Goal: Transaction & Acquisition: Purchase product/service

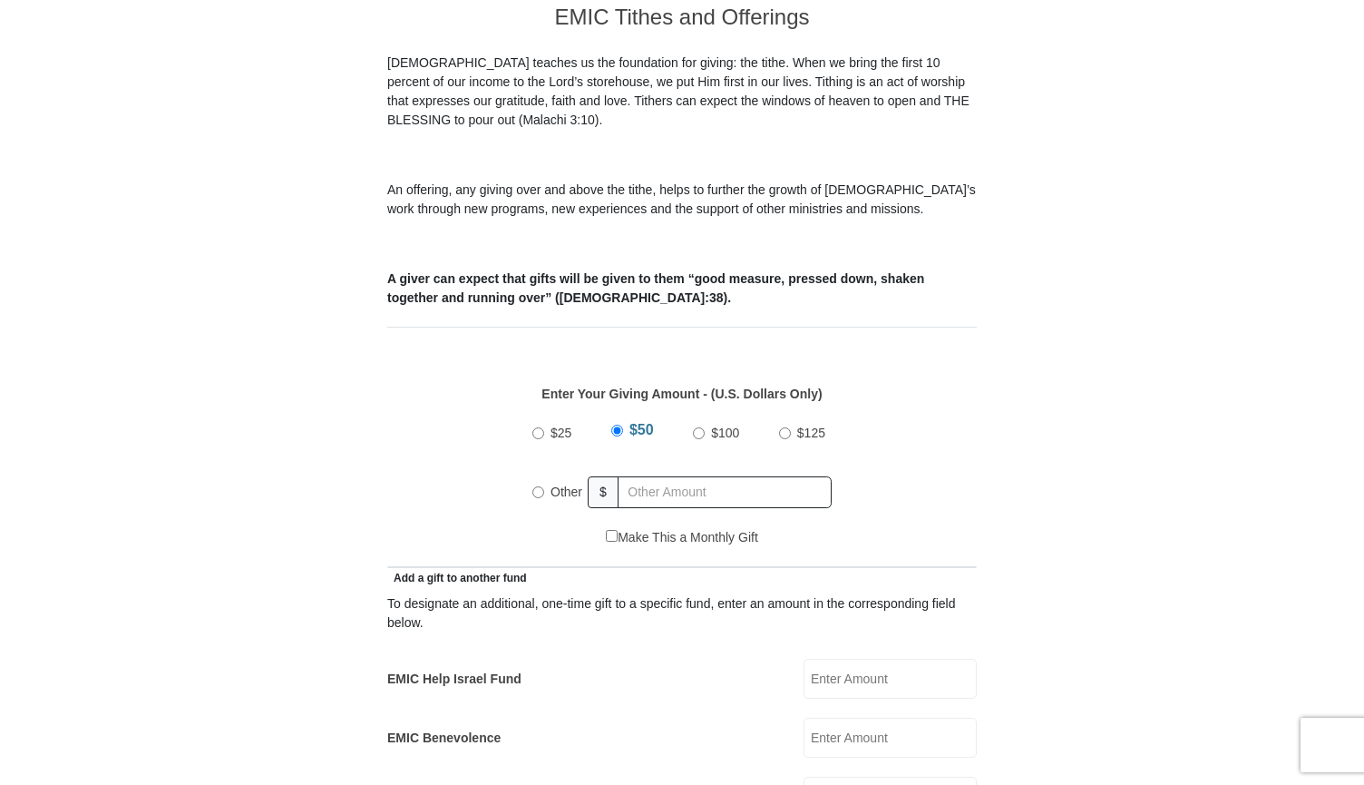
scroll to position [528, 0]
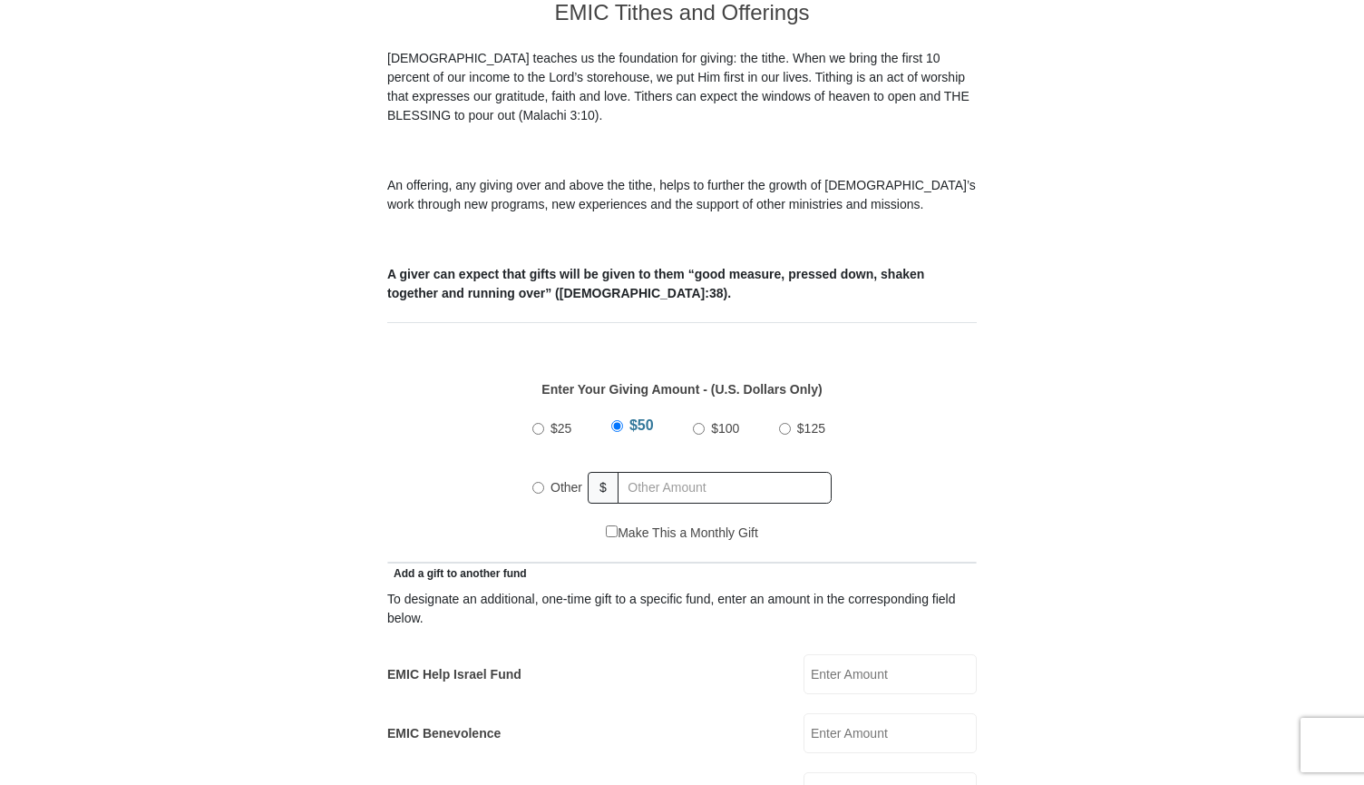
click at [539, 482] on input "Other" at bounding box center [538, 488] width 12 height 12
radio input "true"
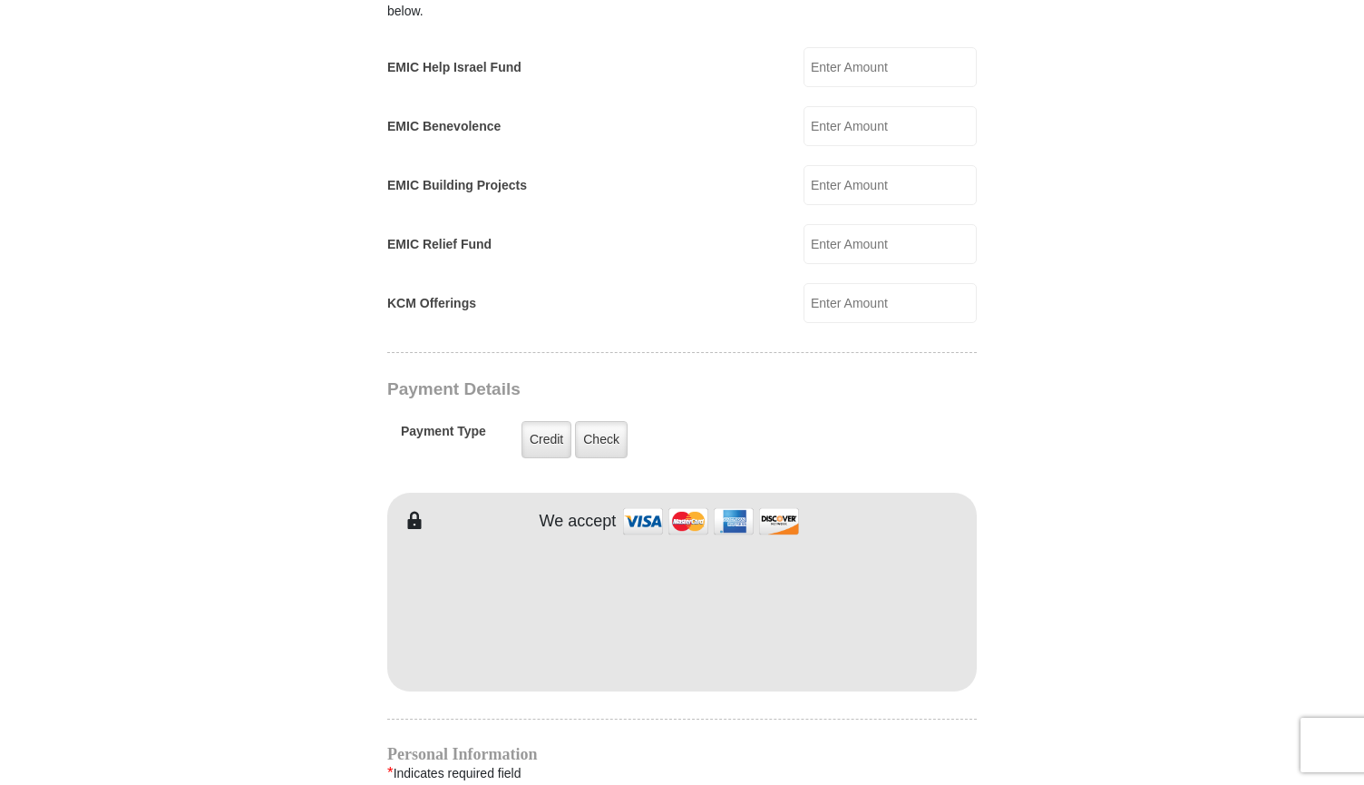
scroll to position [1150, 0]
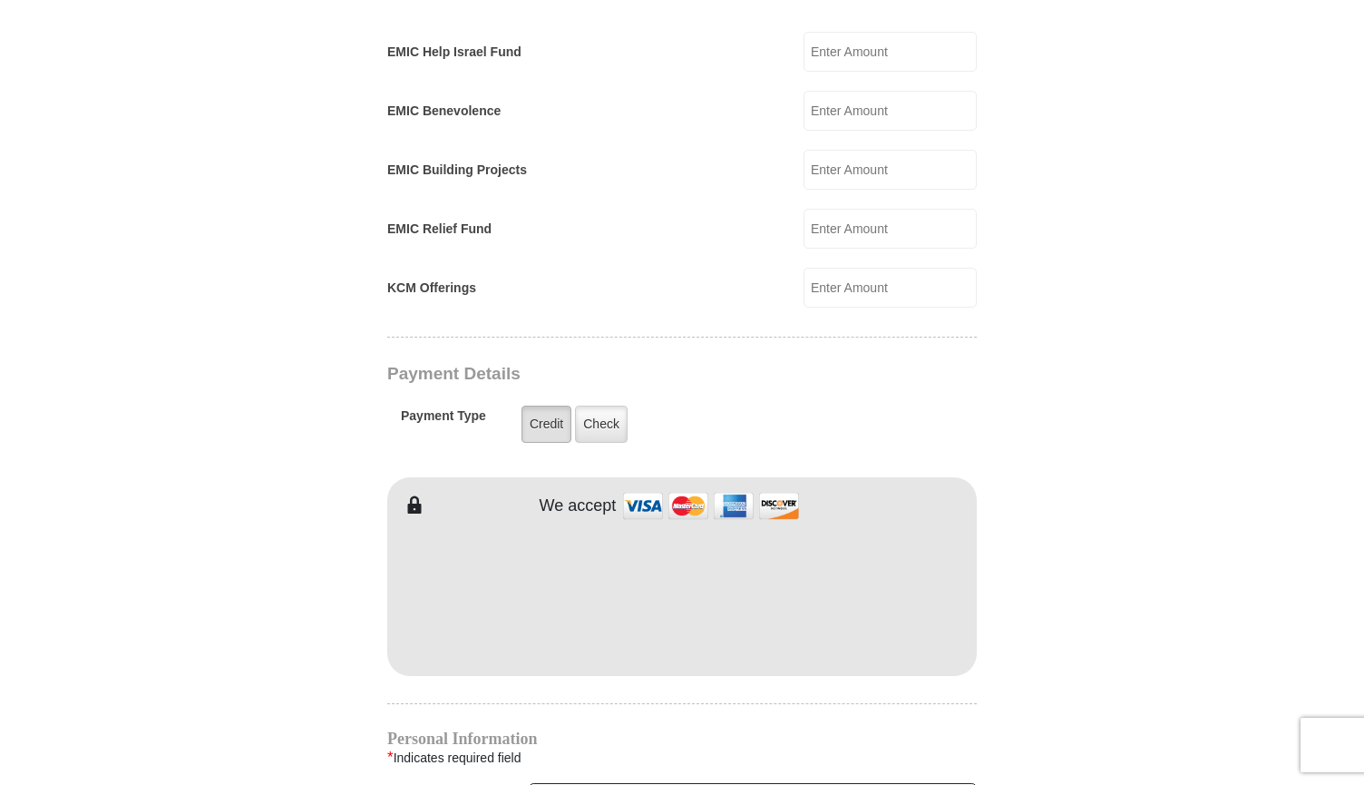
type input "600.00"
click at [550, 412] on label "Credit" at bounding box center [547, 423] width 50 height 37
click at [0, 0] on input "Credit" at bounding box center [0, 0] width 0 height 0
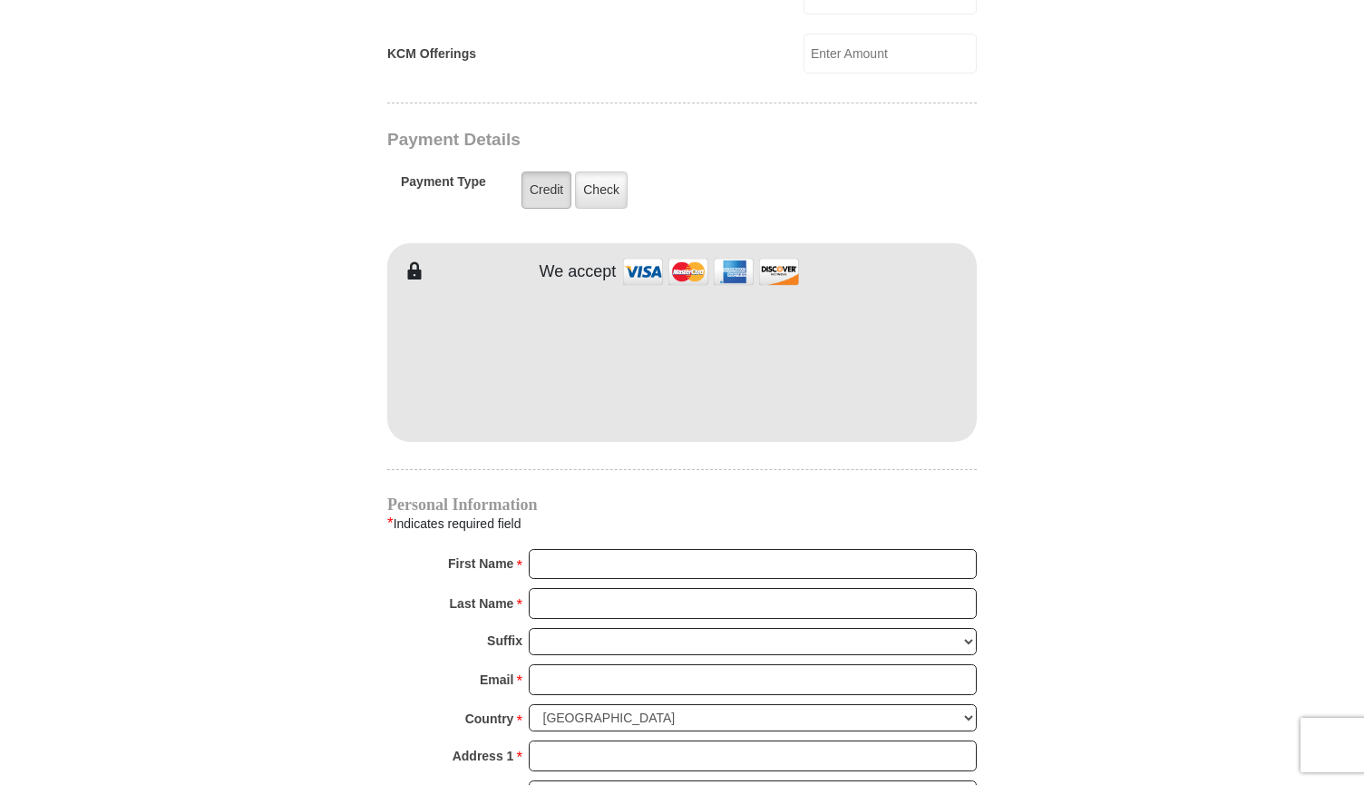
scroll to position [1386, 0]
type input "[PERSON_NAME]"
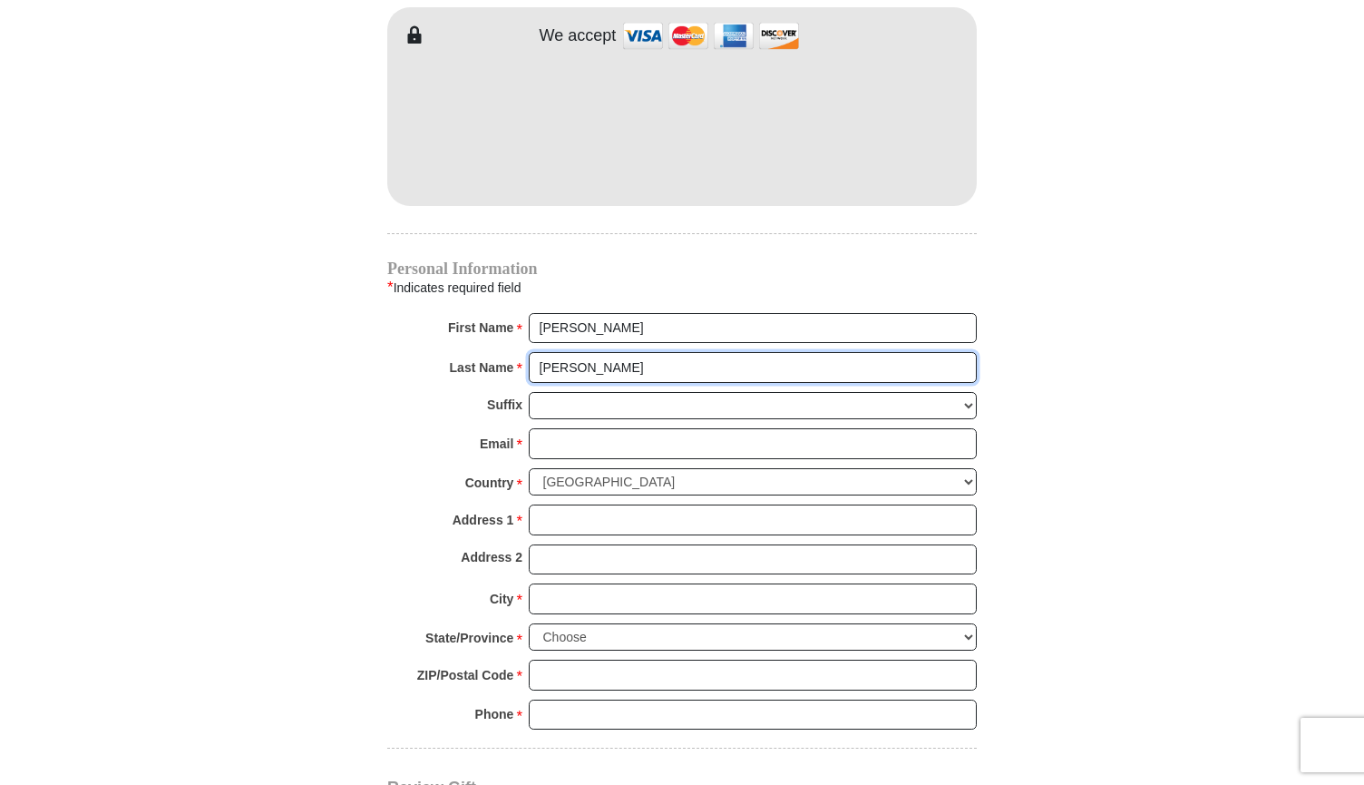
scroll to position [1626, 0]
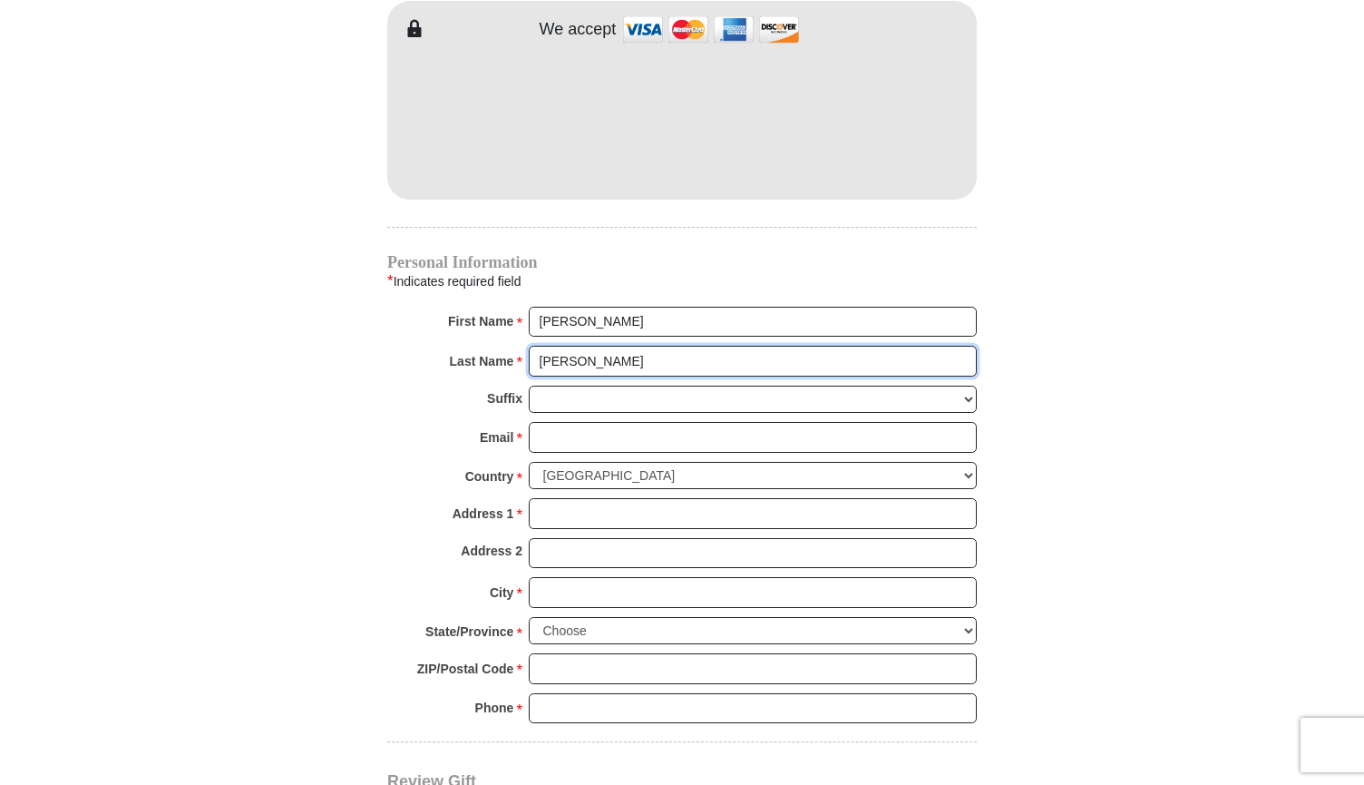
type input "[PERSON_NAME]"
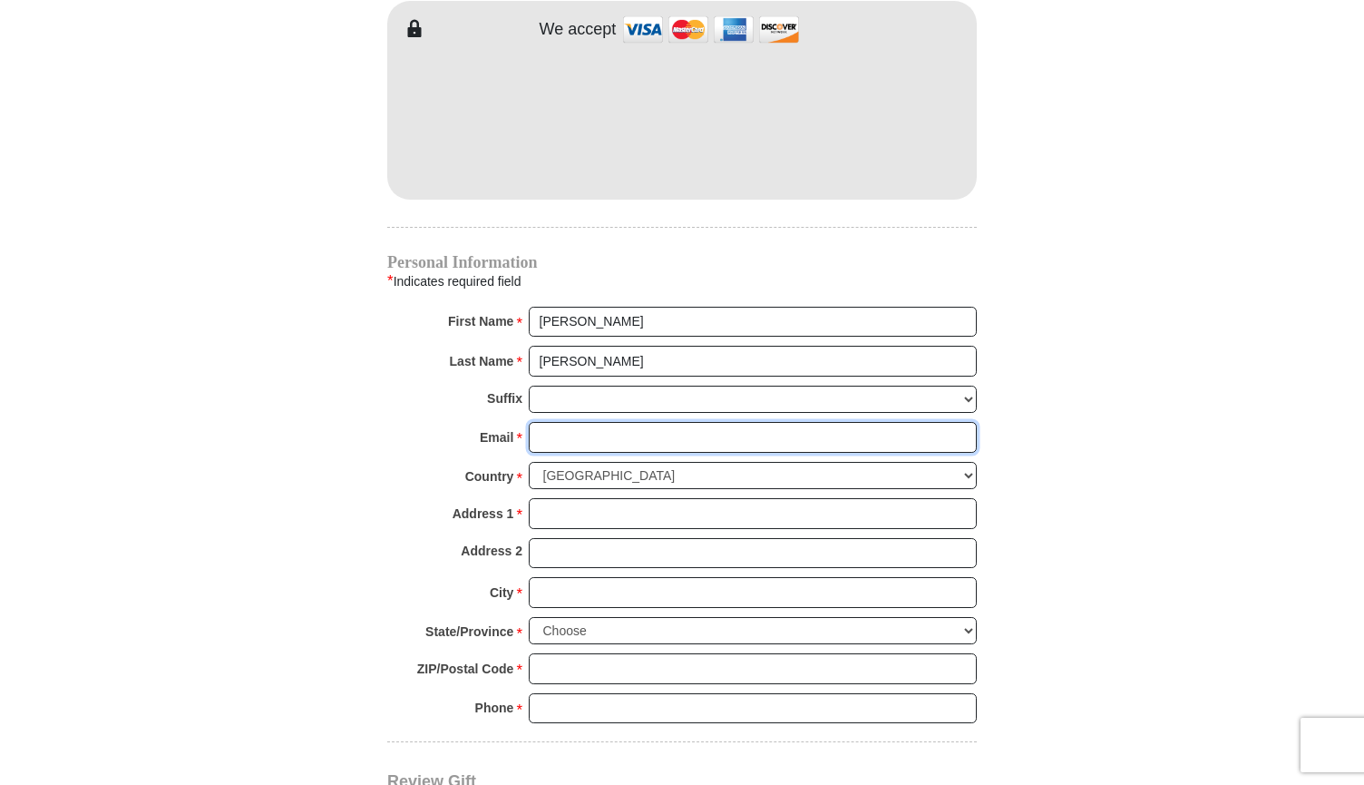
click at [644, 422] on input "Email *" at bounding box center [753, 437] width 448 height 31
type input "[PERSON_NAME][EMAIL_ADDRESS][PERSON_NAME][DOMAIN_NAME]"
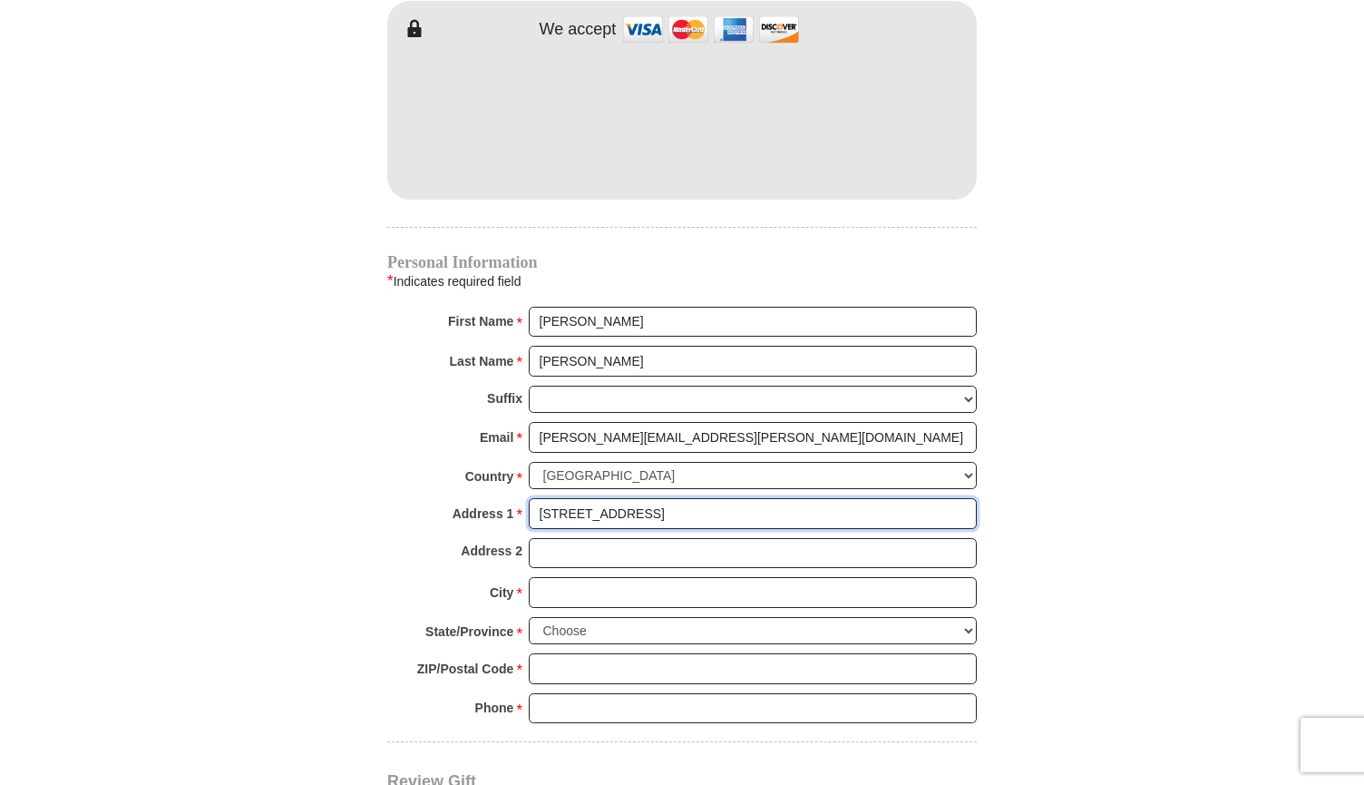
type input "[STREET_ADDRESS]"
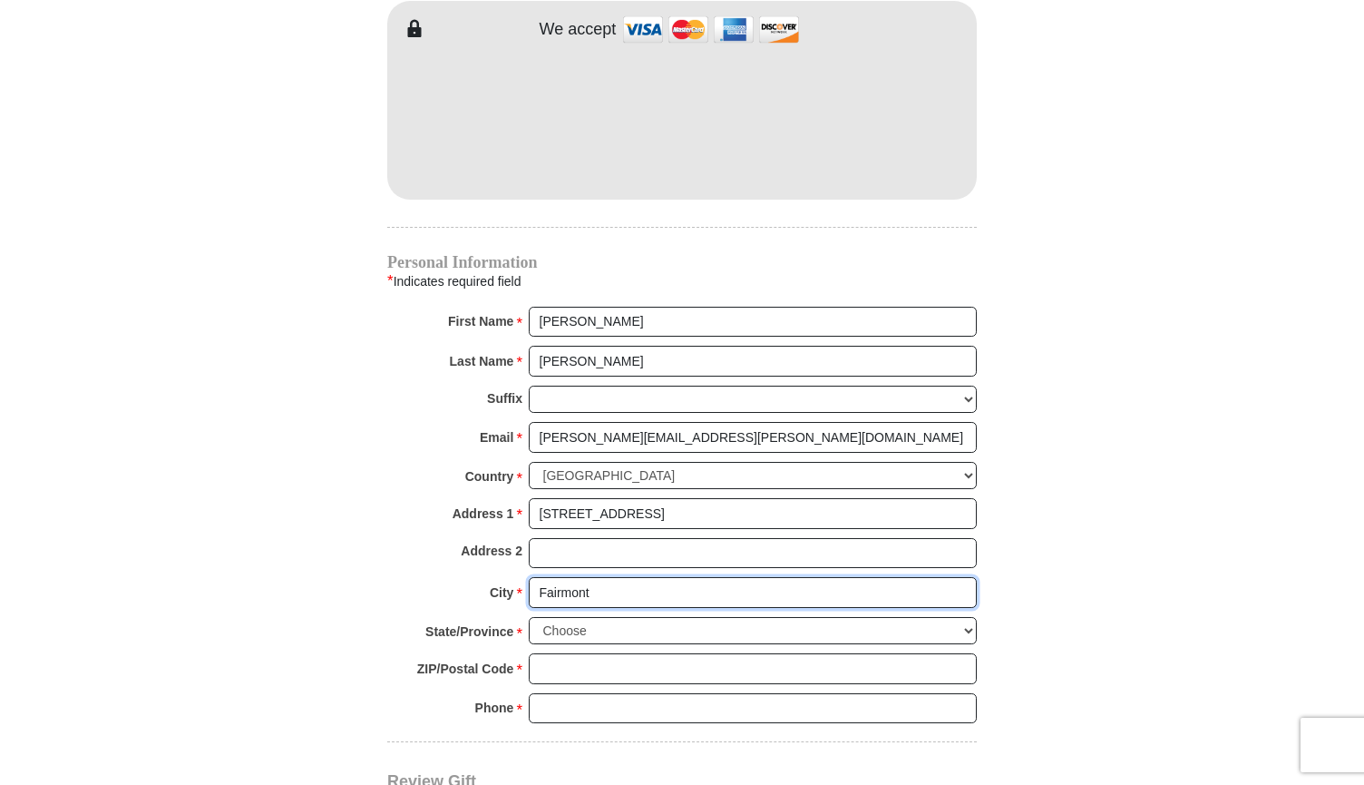
type input "Fairmont"
select select "WV"
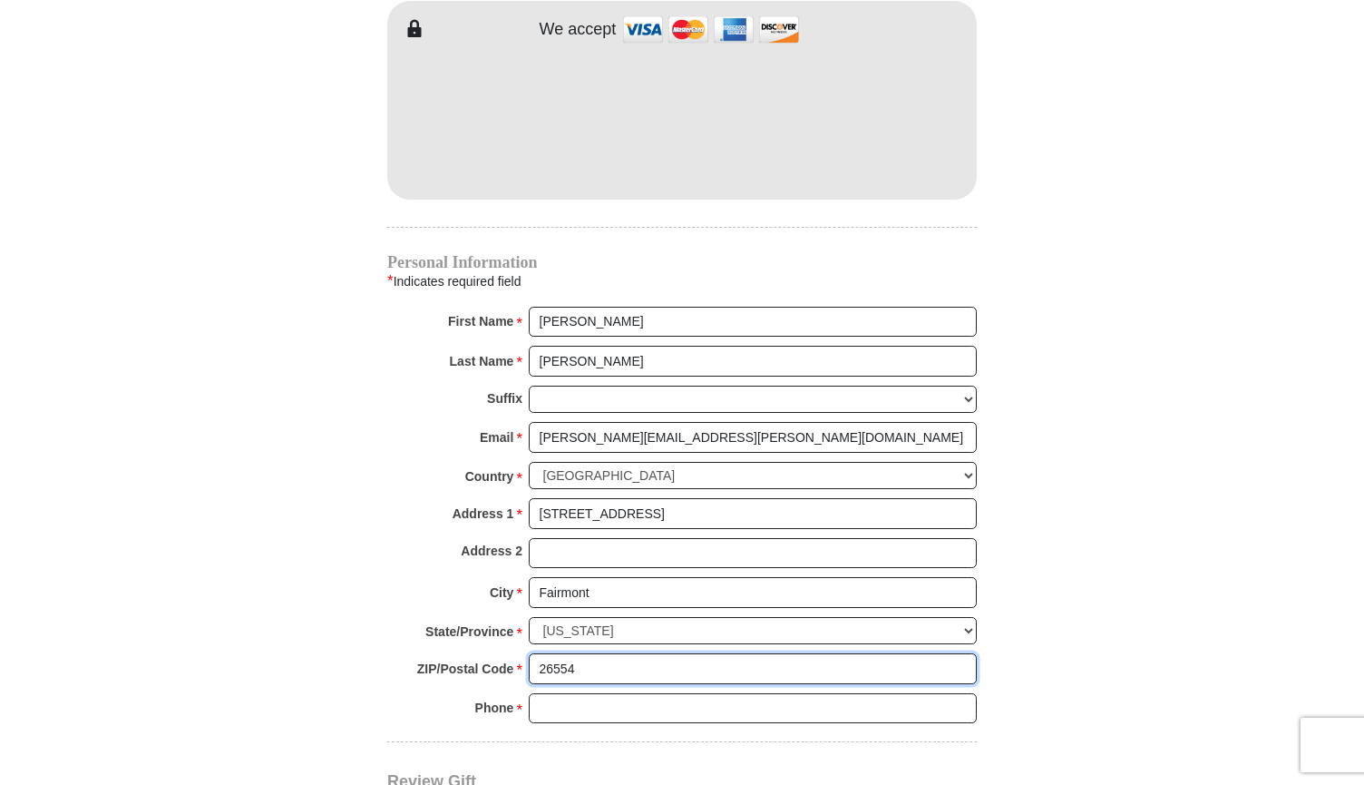
type input "26554"
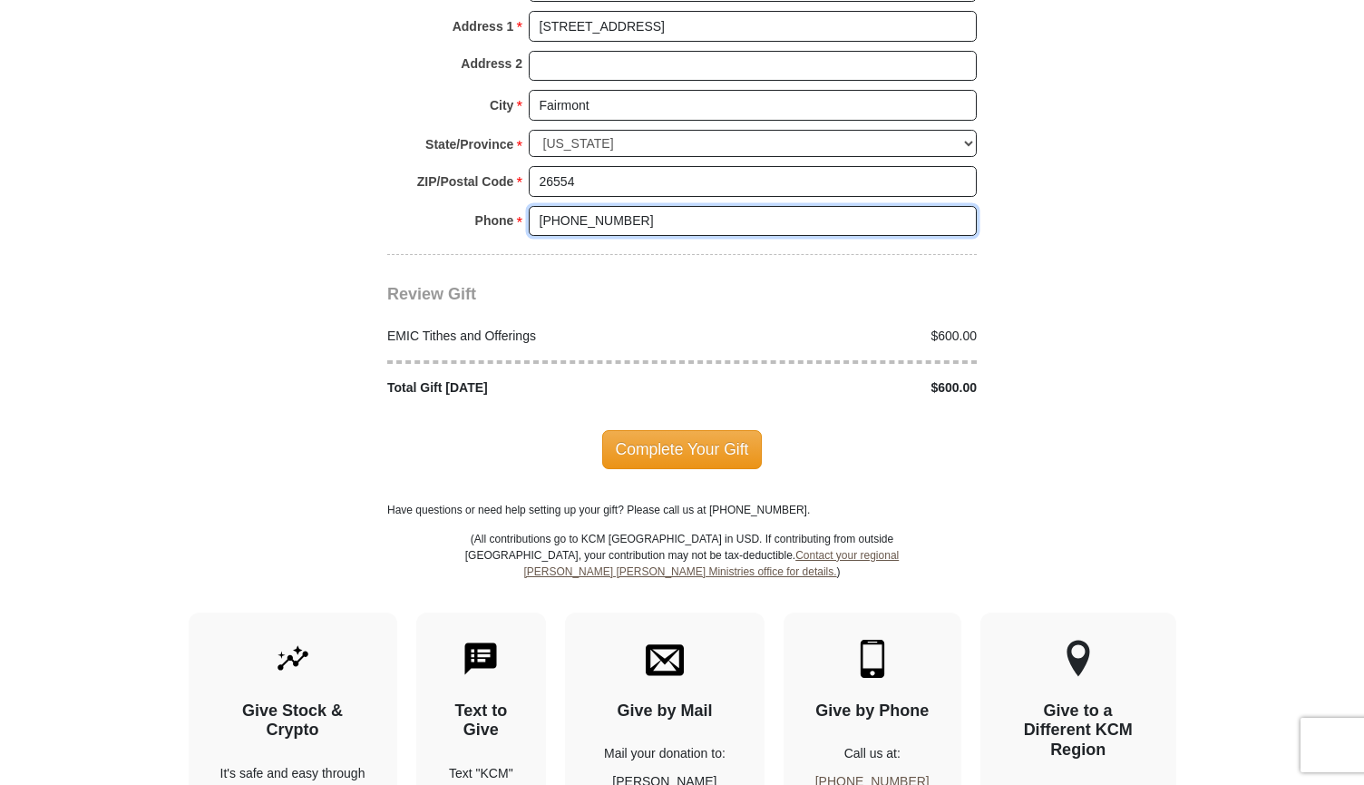
scroll to position [2135, 0]
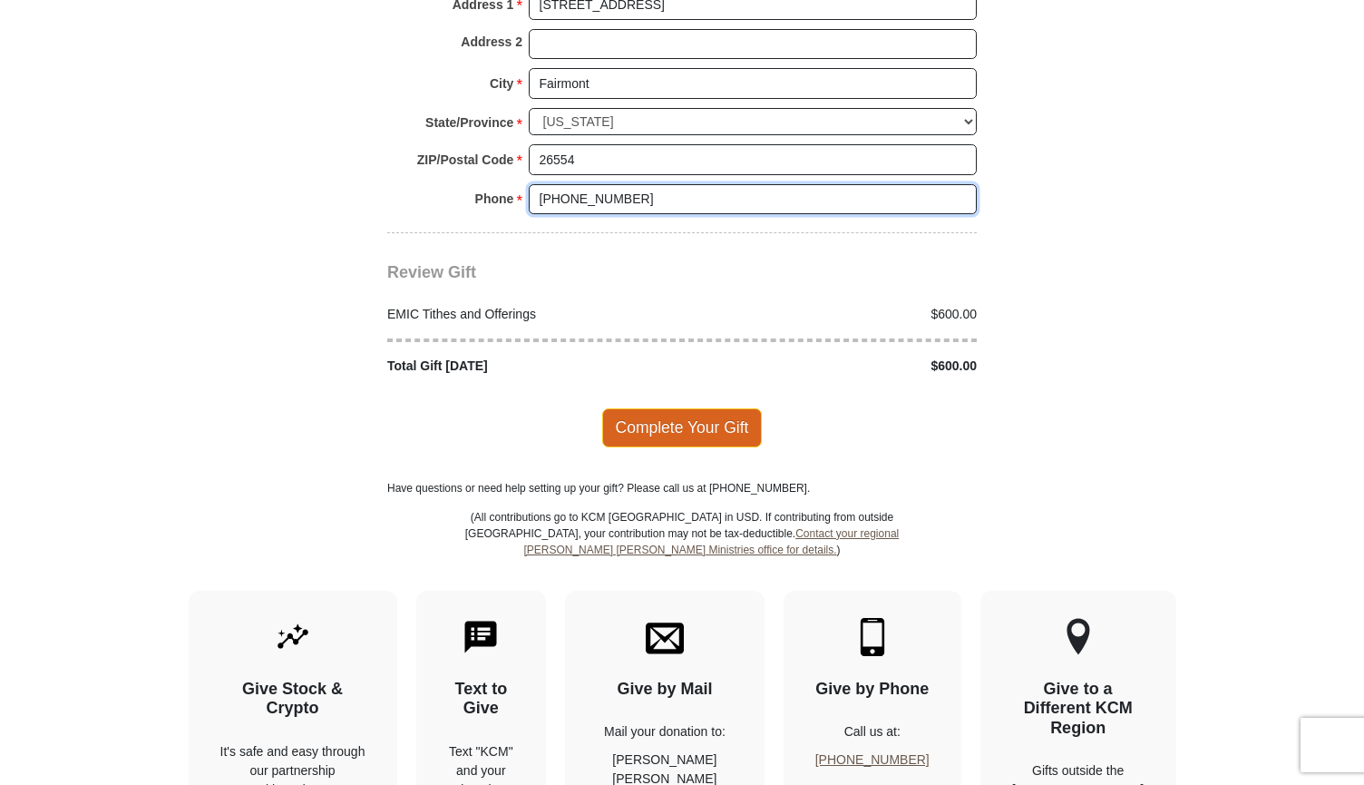
type input "[PHONE_NUMBER]"
click at [704, 408] on span "Complete Your Gift" at bounding box center [682, 427] width 161 height 38
